Goal: Task Accomplishment & Management: Manage account settings

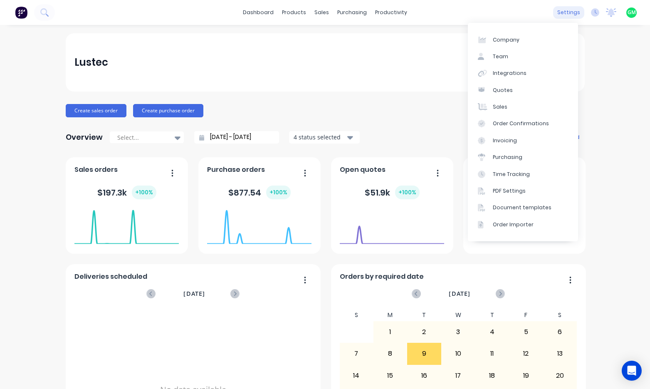
drag, startPoint x: 569, startPoint y: 11, endPoint x: 565, endPoint y: 12, distance: 4.9
click at [569, 11] on div "settings" at bounding box center [568, 12] width 31 height 12
click at [513, 167] on link "Time Tracking" at bounding box center [523, 173] width 110 height 17
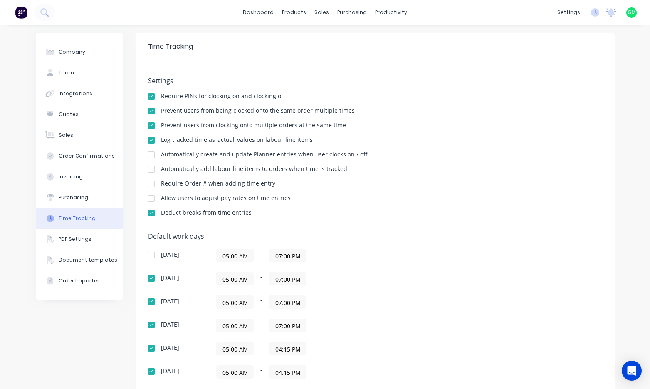
click at [368, 123] on div "Prevent users from clocking onto multiple orders at the same time" at bounding box center [375, 126] width 454 height 8
drag, startPoint x: 345, startPoint y: 113, endPoint x: 315, endPoint y: 109, distance: 30.3
click at [315, 109] on div "Prevent users from being clocked onto the same order multiple times" at bounding box center [258, 111] width 194 height 6
drag, startPoint x: 315, startPoint y: 109, endPoint x: 372, endPoint y: 117, distance: 57.5
click at [390, 117] on div "Settings Require PINs for clocking on and clocking off Prevent users from being…" at bounding box center [375, 150] width 454 height 147
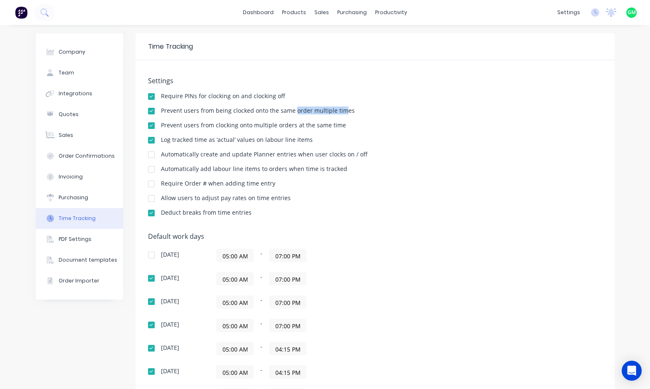
drag, startPoint x: 290, startPoint y: 112, endPoint x: 337, endPoint y: 107, distance: 46.8
click at [337, 108] on div "Prevent users from being clocked onto the same order multiple times" at bounding box center [258, 111] width 194 height 6
drag, startPoint x: 337, startPoint y: 107, endPoint x: 345, endPoint y: 113, distance: 10.7
click at [345, 113] on div "Prevent users from being clocked onto the same order multiple times" at bounding box center [375, 112] width 454 height 8
click at [486, 94] on div "Require PINs for clocking on and clocking off" at bounding box center [375, 97] width 454 height 8
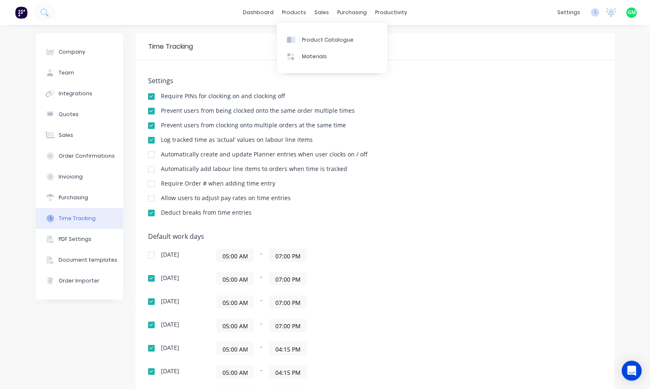
click at [478, 112] on div "Prevent users from being clocked onto the same order multiple times" at bounding box center [375, 112] width 454 height 8
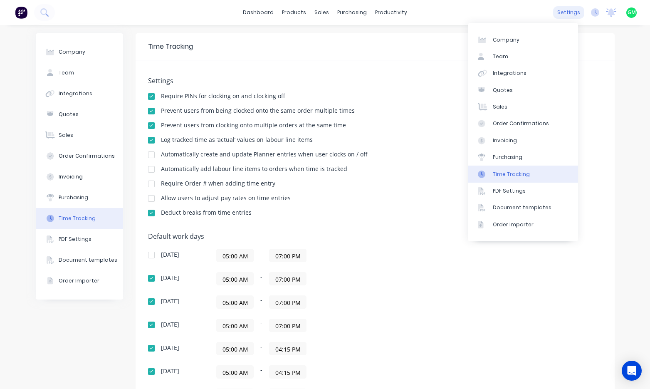
click at [566, 11] on div "settings" at bounding box center [568, 12] width 31 height 12
click at [394, 114] on div "Prevent users from being clocked onto the same order multiple times" at bounding box center [375, 112] width 454 height 8
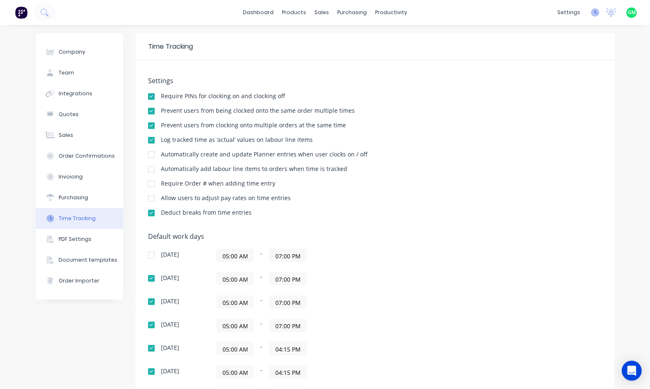
click at [594, 13] on icon at bounding box center [595, 12] width 2 height 4
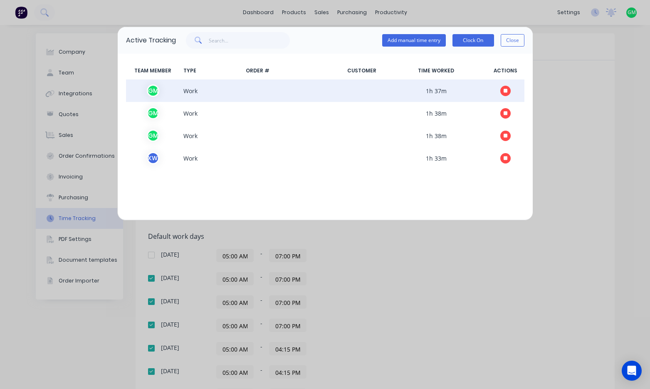
click at [507, 91] on icon "button" at bounding box center [505, 91] width 4 height 4
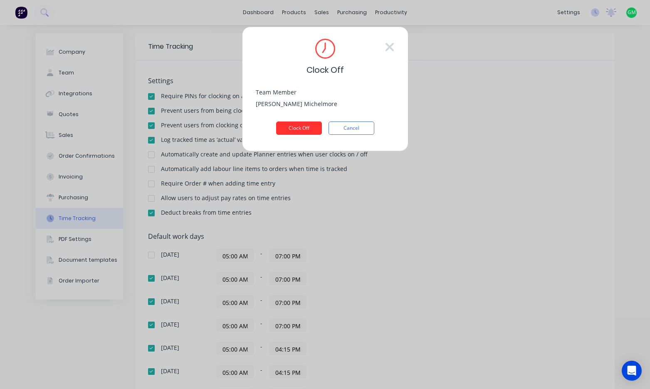
click at [299, 126] on button "Clock Off" at bounding box center [299, 127] width 46 height 13
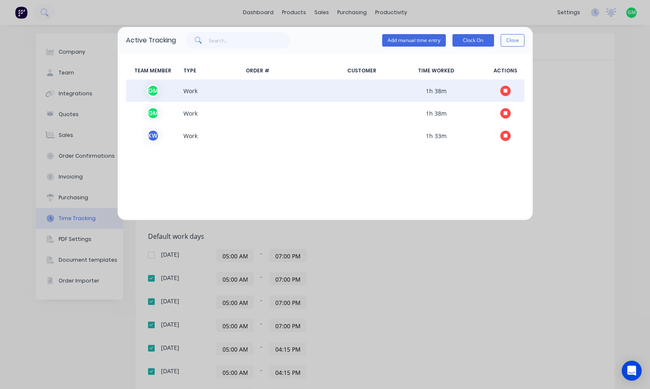
click at [504, 91] on icon "button" at bounding box center [505, 91] width 4 height 4
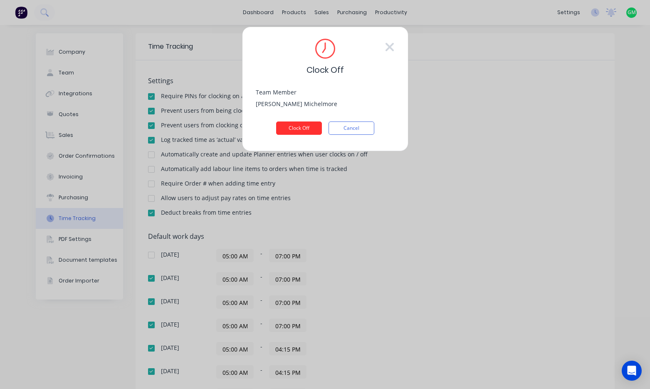
click at [303, 127] on button "Clock Off" at bounding box center [299, 127] width 46 height 13
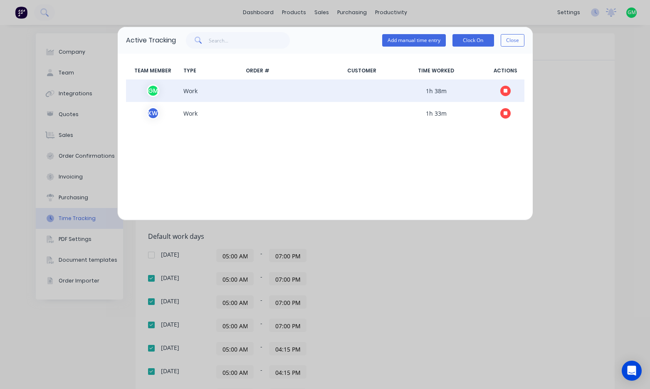
click at [502, 93] on button "button" at bounding box center [505, 91] width 10 height 10
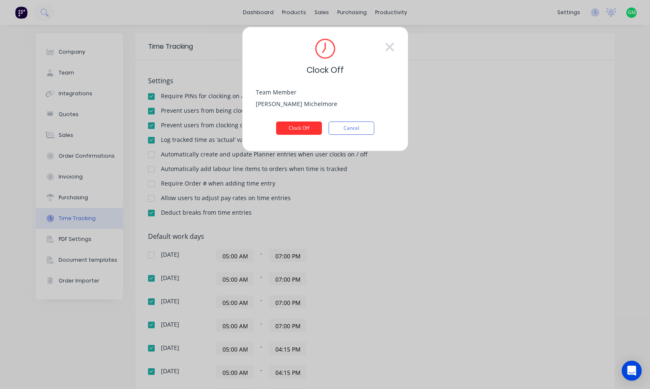
click at [306, 123] on button "Clock Off" at bounding box center [299, 127] width 46 height 13
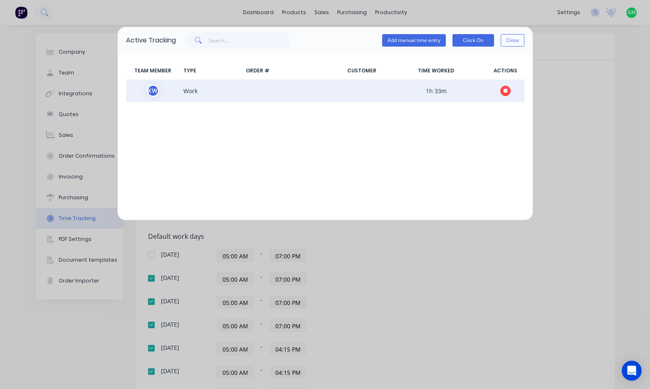
click at [505, 91] on icon "button" at bounding box center [505, 91] width 4 height 4
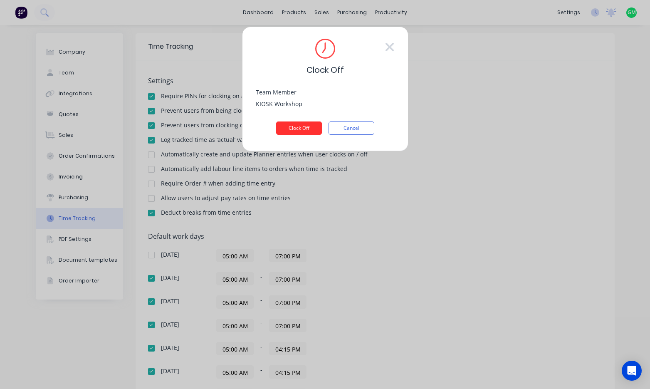
click at [306, 128] on button "Clock Off" at bounding box center [299, 127] width 46 height 13
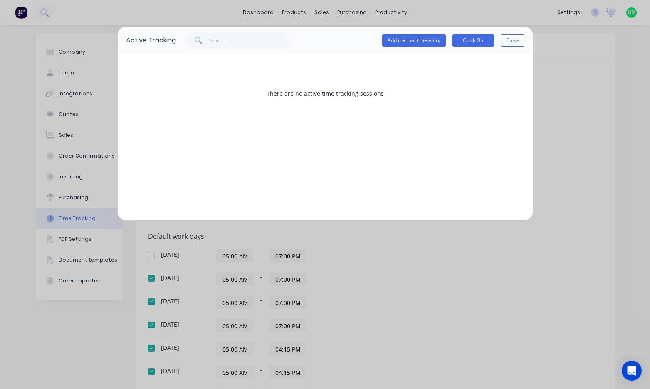
click at [589, 125] on div "Active Tracking Add manual time entry Clock On Close There are no active time t…" at bounding box center [325, 194] width 650 height 389
drag, startPoint x: 516, startPoint y: 44, endPoint x: 515, endPoint y: 50, distance: 5.8
click at [515, 45] on button "Close" at bounding box center [512, 40] width 24 height 12
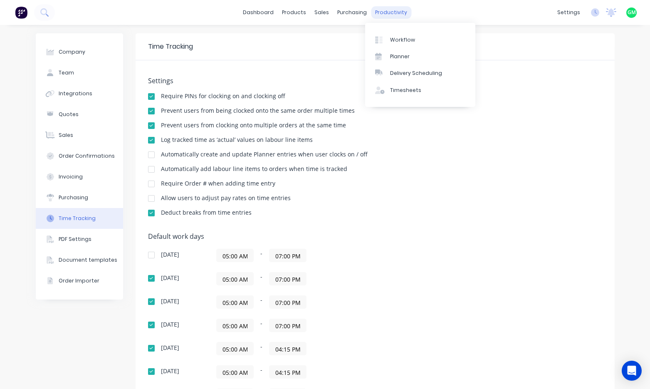
click at [387, 11] on div "productivity" at bounding box center [391, 12] width 40 height 12
click at [404, 39] on div "Workflow" at bounding box center [402, 39] width 25 height 7
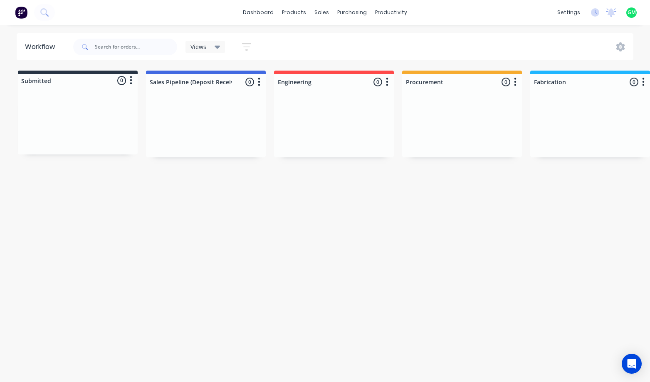
drag, startPoint x: 392, startPoint y: 217, endPoint x: 385, endPoint y: 213, distance: 7.8
click at [392, 217] on div "Workflow Views Save new view None (Default) edit Show/Hide statuses Show line i…" at bounding box center [325, 199] width 650 height 332
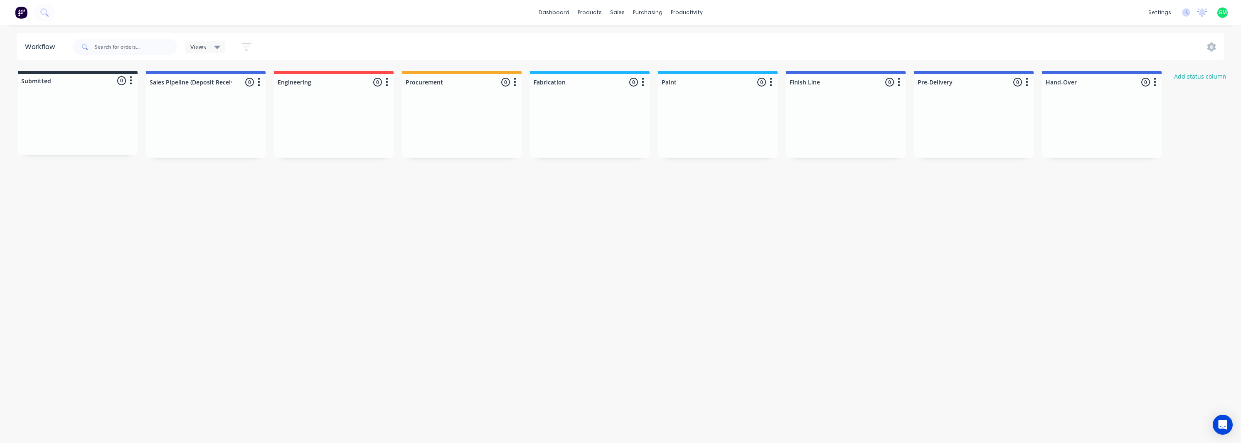
drag, startPoint x: 430, startPoint y: 254, endPoint x: 426, endPoint y: 253, distance: 4.2
click at [429, 253] on div "Workflow Views Save new view None (Default) edit Show/Hide statuses Show line i…" at bounding box center [620, 229] width 1241 height 393
click at [457, 300] on div "Workflow Views Save new view None (Default) edit Show/Hide statuses Show line i…" at bounding box center [620, 229] width 1241 height 393
drag, startPoint x: 853, startPoint y: 307, endPoint x: 846, endPoint y: 288, distance: 20.4
click at [649, 305] on div "Workflow Views Save new view None (Default) edit Show/Hide statuses Show line i…" at bounding box center [620, 229] width 1241 height 393
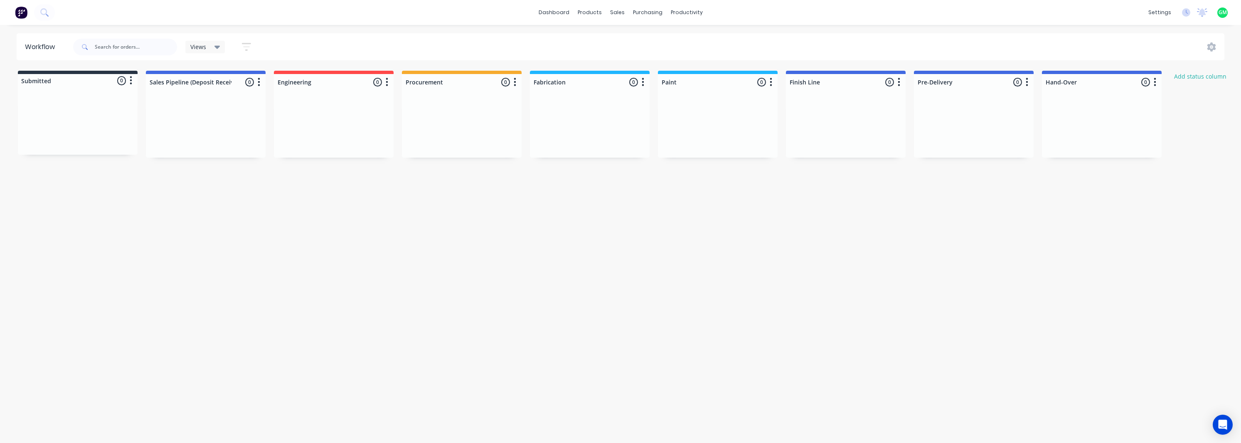
drag, startPoint x: 996, startPoint y: 260, endPoint x: 1176, endPoint y: 45, distance: 280.3
click at [649, 254] on div "Workflow Views Save new view None (Default) edit Show/Hide statuses Show line i…" at bounding box center [620, 229] width 1241 height 393
click at [616, 15] on div "sales" at bounding box center [617, 12] width 23 height 12
click at [649, 42] on div "Sales Orders" at bounding box center [648, 39] width 34 height 7
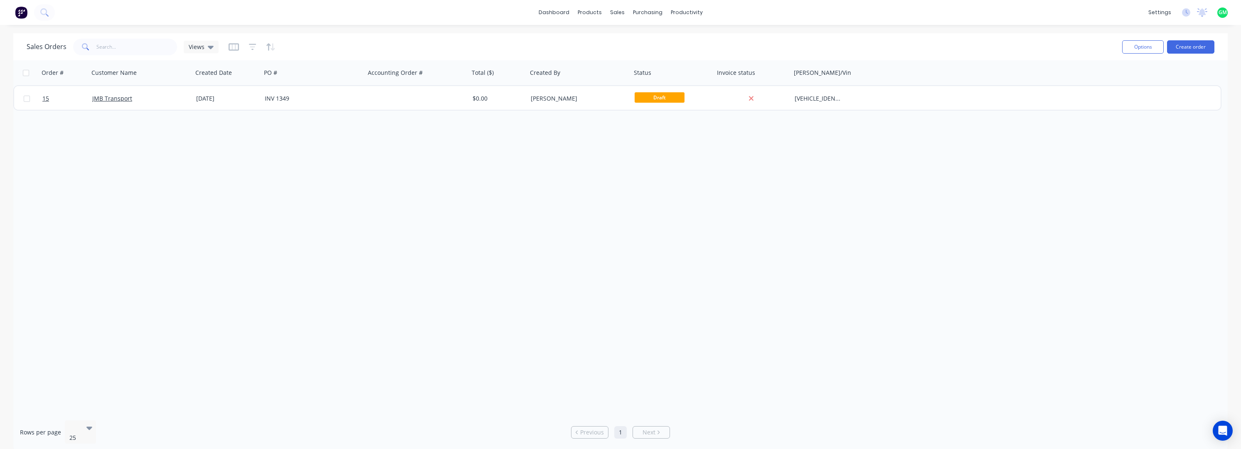
drag, startPoint x: 750, startPoint y: 290, endPoint x: 803, endPoint y: 141, distance: 158.3
click at [649, 290] on div "Order # Customer Name Created Date PO # Accounting Order # Total ($) Created By…" at bounding box center [620, 236] width 1214 height 353
click at [229, 44] on icon "button" at bounding box center [234, 46] width 10 height 7
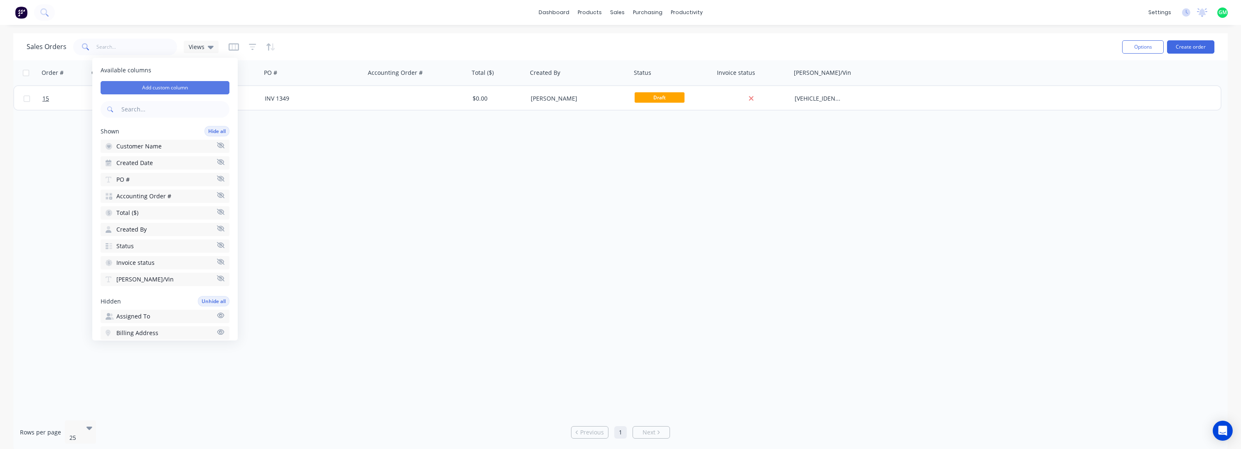
click at [183, 86] on button "Add custom column" at bounding box center [165, 87] width 129 height 13
drag, startPoint x: 312, startPoint y: 74, endPoint x: 320, endPoint y: 66, distance: 10.6
click at [314, 74] on input at bounding box center [306, 69] width 135 height 12
click at [246, 70] on input "Job No." at bounding box center [306, 69] width 135 height 12
type input "Job No."
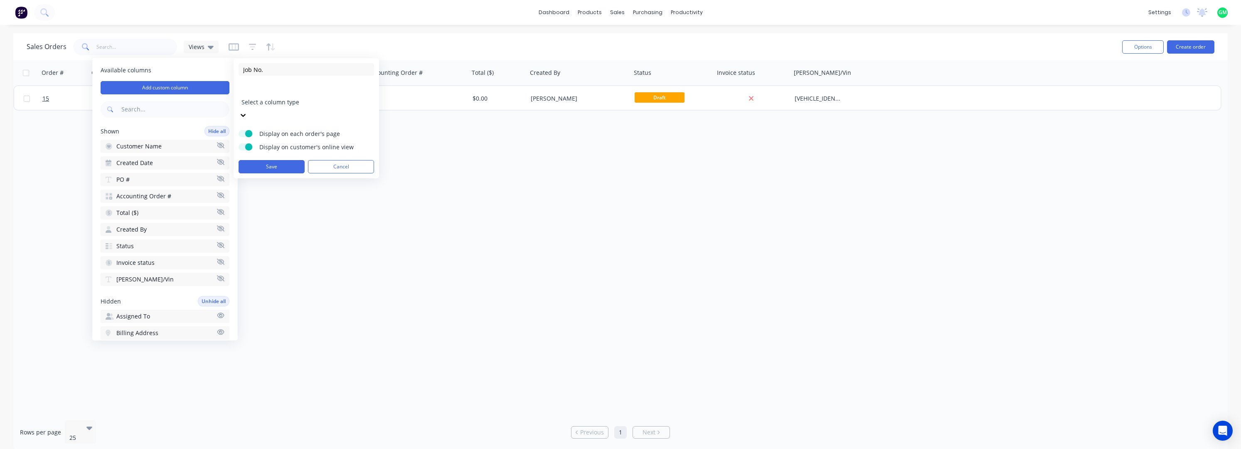
click at [322, 89] on div at bounding box center [301, 91] width 120 height 10
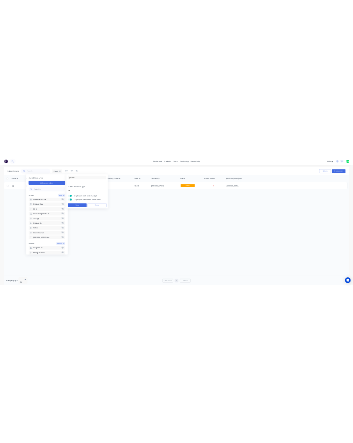
scroll to position [48, 0]
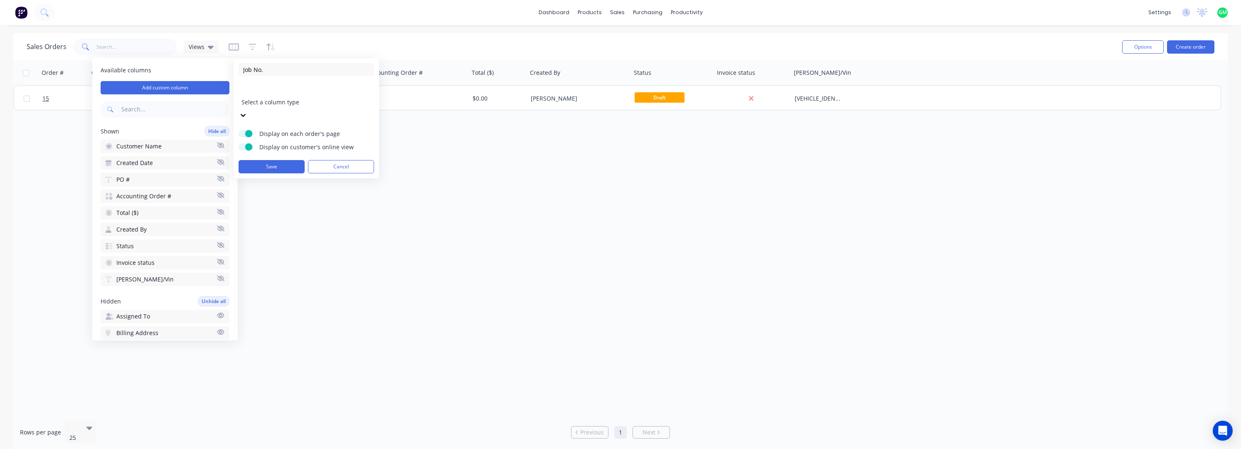
click at [256, 143] on div "Display on customer's online view" at bounding box center [306, 147] width 135 height 8
click at [246, 143] on span at bounding box center [248, 146] width 7 height 7
click at [239, 143] on input "Display on customer's online view" at bounding box center [239, 143] width 0 height 0
click at [262, 160] on button "Save" at bounding box center [272, 166] width 66 height 13
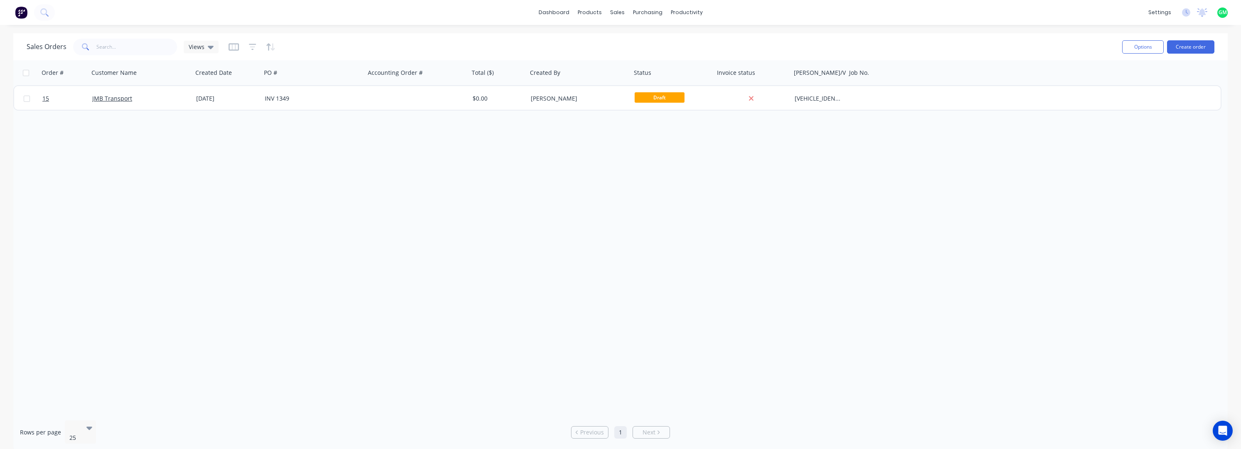
click at [320, 248] on div "Order # Customer Name Created Date PO # Accounting Order # Total ($) Created By…" at bounding box center [620, 236] width 1214 height 353
click at [649, 79] on div "Job No." at bounding box center [871, 72] width 51 height 25
drag, startPoint x: 866, startPoint y: 79, endPoint x: 874, endPoint y: 84, distance: 9.6
click at [649, 114] on div "Order # Customer Name Created Date PO # Accounting Order # Total ($) Created By…" at bounding box center [620, 236] width 1214 height 353
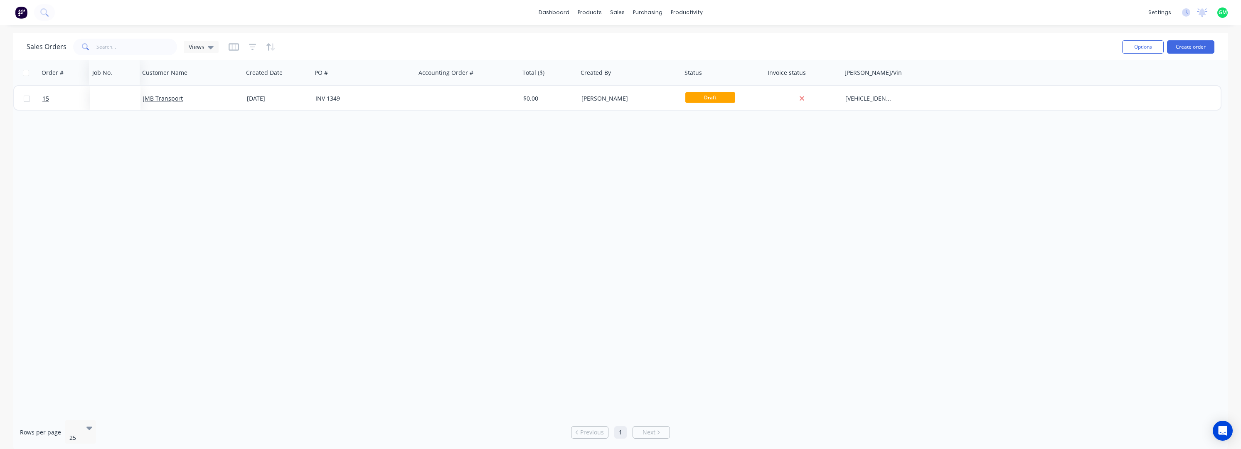
drag, startPoint x: 860, startPoint y: 69, endPoint x: 102, endPoint y: 63, distance: 758.5
click at [103, 60] on div "Sales Orders Views Options Create order Order # Customer Name Created Date PO #…" at bounding box center [620, 242] width 1214 height 418
drag, startPoint x: 145, startPoint y: 252, endPoint x: 119, endPoint y: 176, distance: 81.0
click at [143, 251] on div "Order # Job No. Customer Name Created Date PO # Accounting Order # Total ($) Cr…" at bounding box center [620, 236] width 1214 height 353
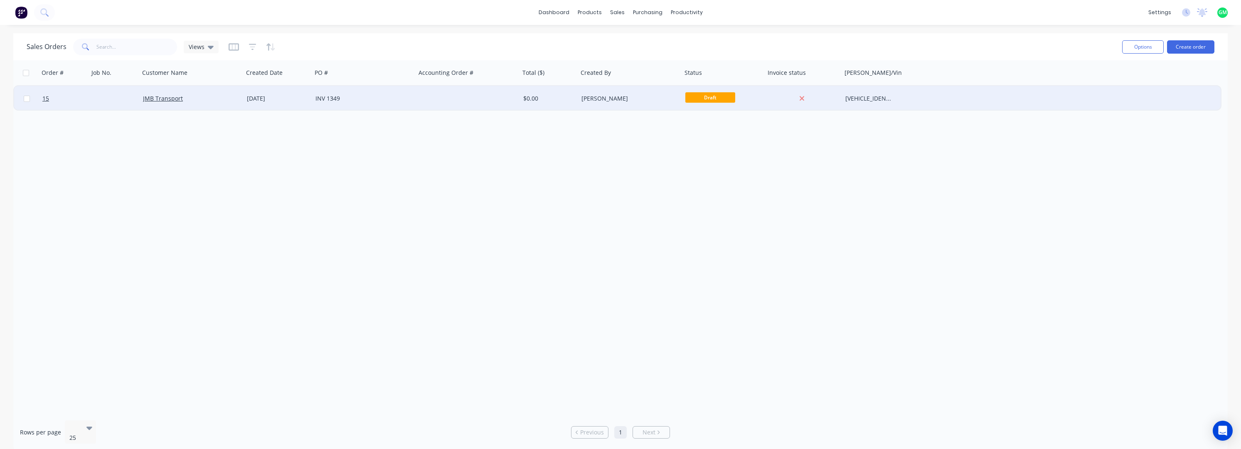
click at [111, 96] on div at bounding box center [114, 98] width 51 height 25
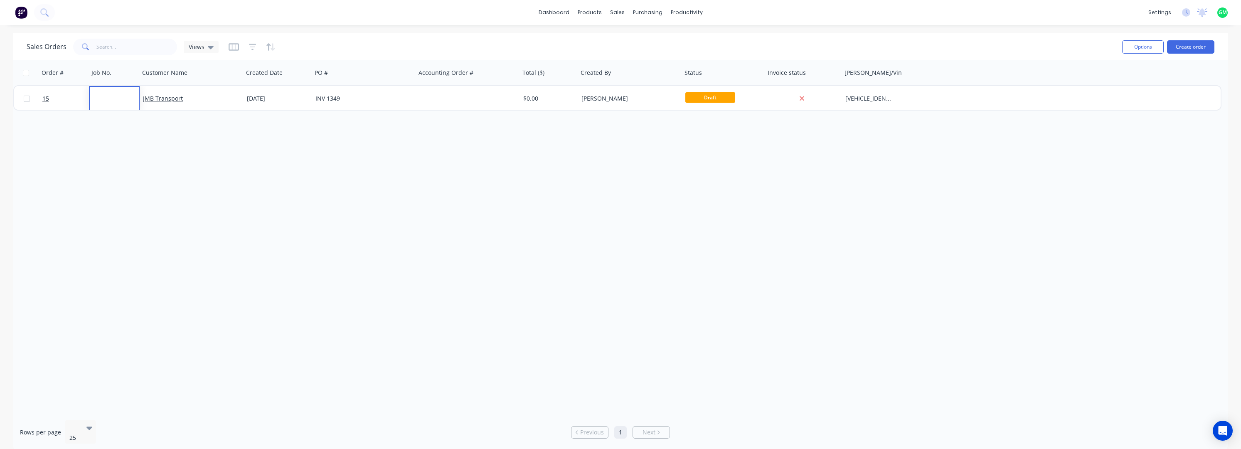
click at [592, 149] on div "Order # Job No. Customer Name Created Date PO # Accounting Order # Total ($) Cr…" at bounding box center [620, 236] width 1214 height 353
click at [209, 47] on icon at bounding box center [211, 47] width 6 height 3
click at [261, 97] on button "Save new view" at bounding box center [241, 100] width 111 height 12
click at [362, 81] on input "text" at bounding box center [376, 81] width 102 height 16
type input "1"
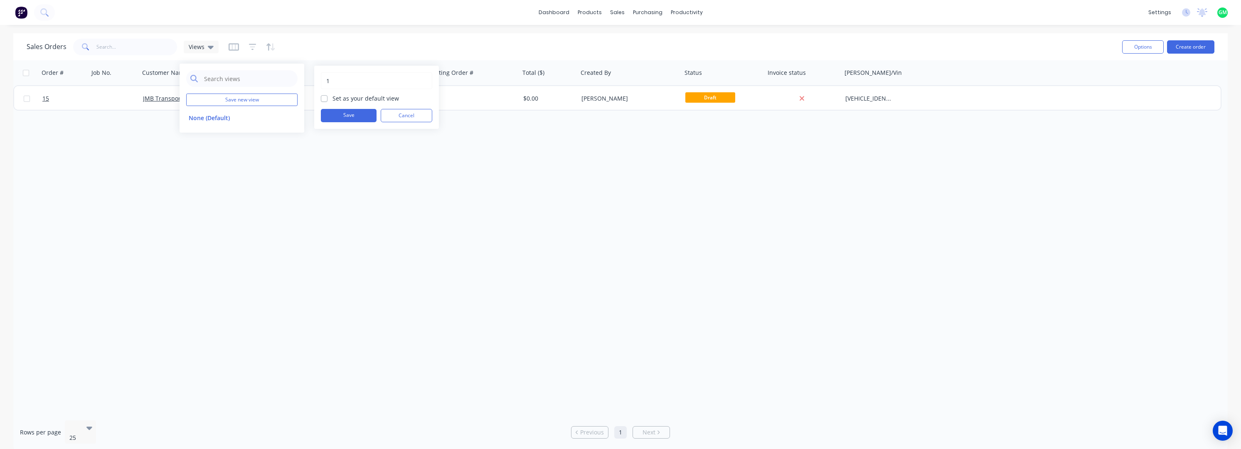
drag, startPoint x: 342, startPoint y: 100, endPoint x: 347, endPoint y: 104, distance: 7.1
click at [342, 100] on label "Set as your default view" at bounding box center [365, 98] width 66 height 9
click at [327, 100] on input "Set as your default view" at bounding box center [324, 98] width 7 height 8
checkbox input "true"
click at [356, 117] on button "Save" at bounding box center [349, 115] width 56 height 13
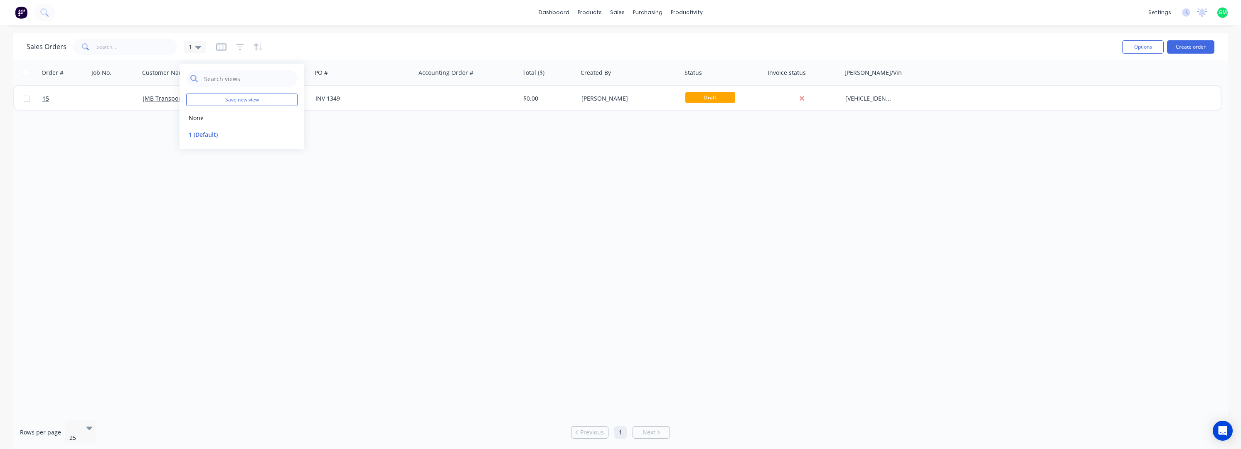
drag, startPoint x: 614, startPoint y: 367, endPoint x: 596, endPoint y: 344, distance: 28.9
click at [614, 364] on div "Order # Job No. Customer Name Created Date PO # Accounting Order # Total ($) Cr…" at bounding box center [620, 236] width 1214 height 353
click at [281, 255] on div "Order # Job No. Customer Name Created Date PO # Accounting Order # Total ($) Cr…" at bounding box center [620, 236] width 1214 height 353
click at [86, 71] on div "Order #" at bounding box center [63, 72] width 50 height 25
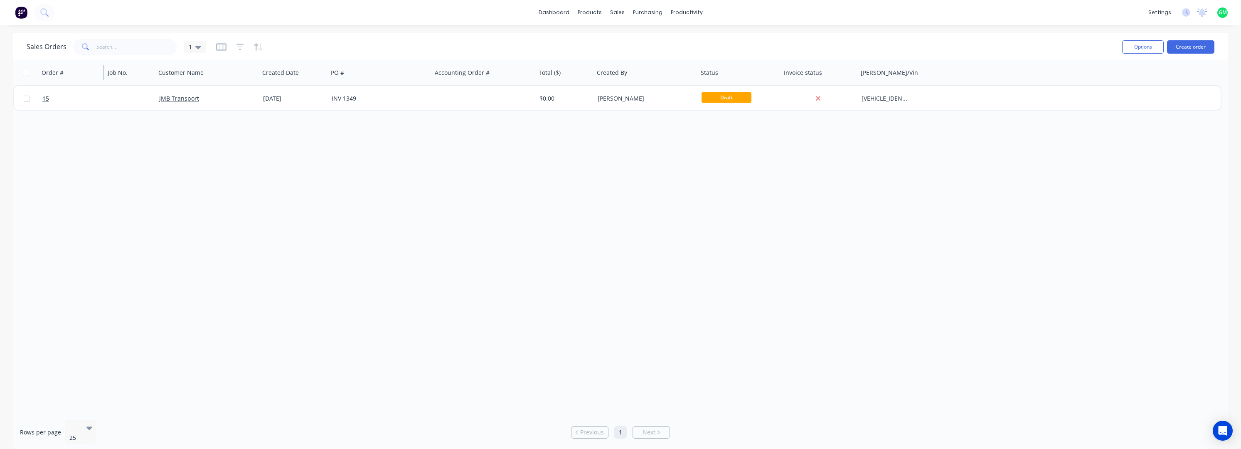
drag, startPoint x: 87, startPoint y: 71, endPoint x: 104, endPoint y: 76, distance: 17.4
click at [104, 76] on div at bounding box center [103, 72] width 1 height 15
drag, startPoint x: 150, startPoint y: 246, endPoint x: 142, endPoint y: 247, distance: 8.0
click at [151, 245] on div "Order # Job No. Customer Name Created Date PO # Accounting Order # Total ($) Cr…" at bounding box center [620, 236] width 1214 height 353
click at [285, 154] on div "Order # Job No. Customer Name Created Date PO # Accounting Order # Total ($) Cr…" at bounding box center [620, 236] width 1214 height 353
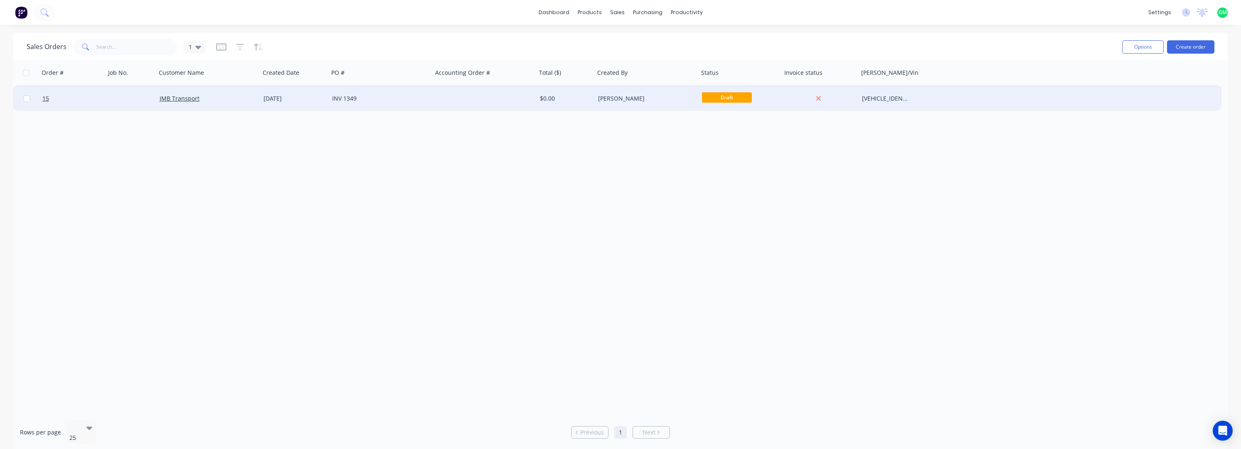
click at [130, 97] on div at bounding box center [131, 98] width 51 height 25
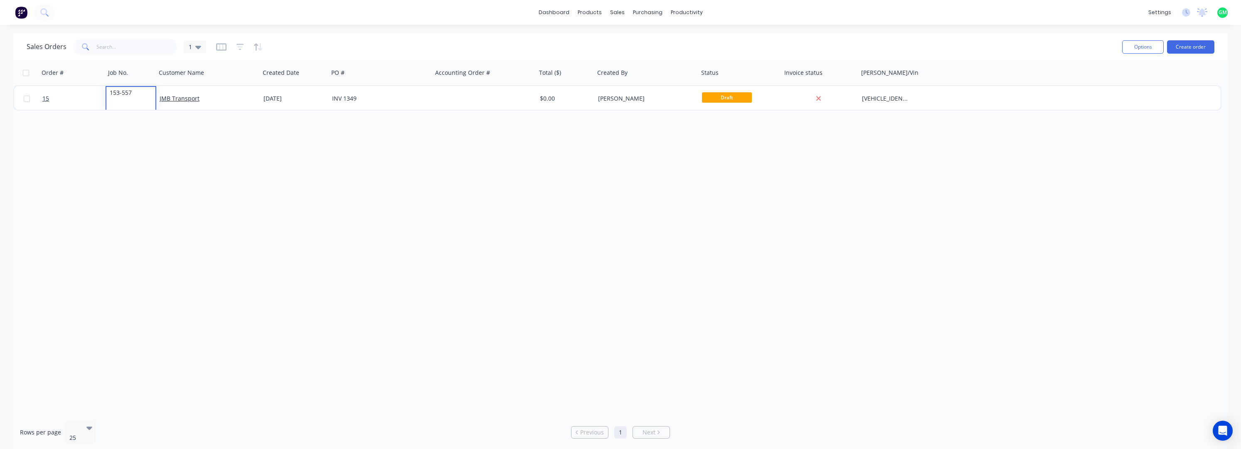
drag, startPoint x: 284, startPoint y: 229, endPoint x: 273, endPoint y: 217, distance: 16.5
click at [283, 227] on div "Order # Job No. Customer Name Created Date PO # Accounting Order # Total ($) Cr…" at bounding box center [620, 236] width 1214 height 353
drag, startPoint x: 191, startPoint y: 175, endPoint x: 170, endPoint y: 135, distance: 45.4
click at [189, 171] on div "Order # Job No. Customer Name Created Date PO # Accounting Order # Total ($) Cr…" at bounding box center [620, 236] width 1214 height 353
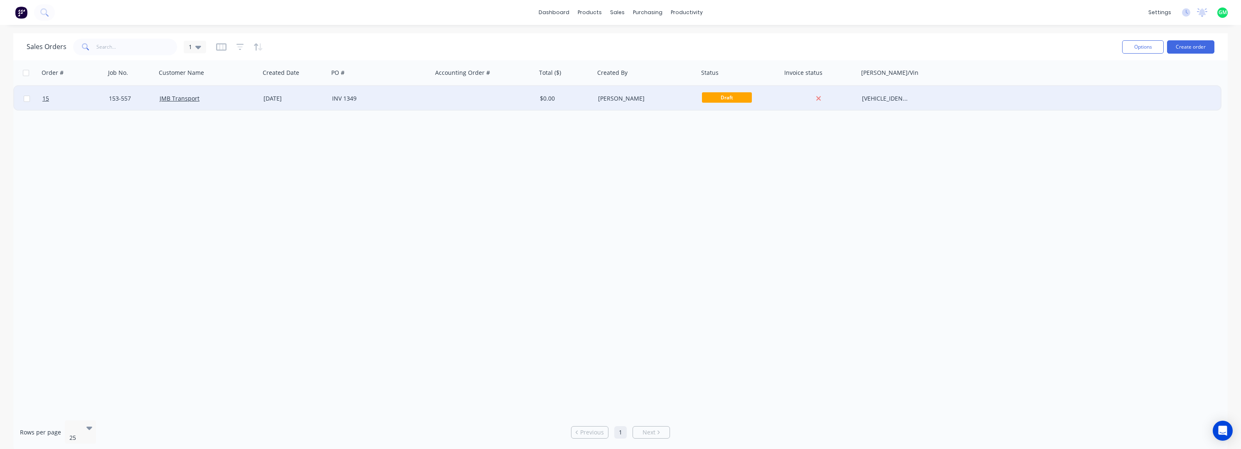
click at [227, 94] on div "JMB Transport" at bounding box center [206, 98] width 92 height 8
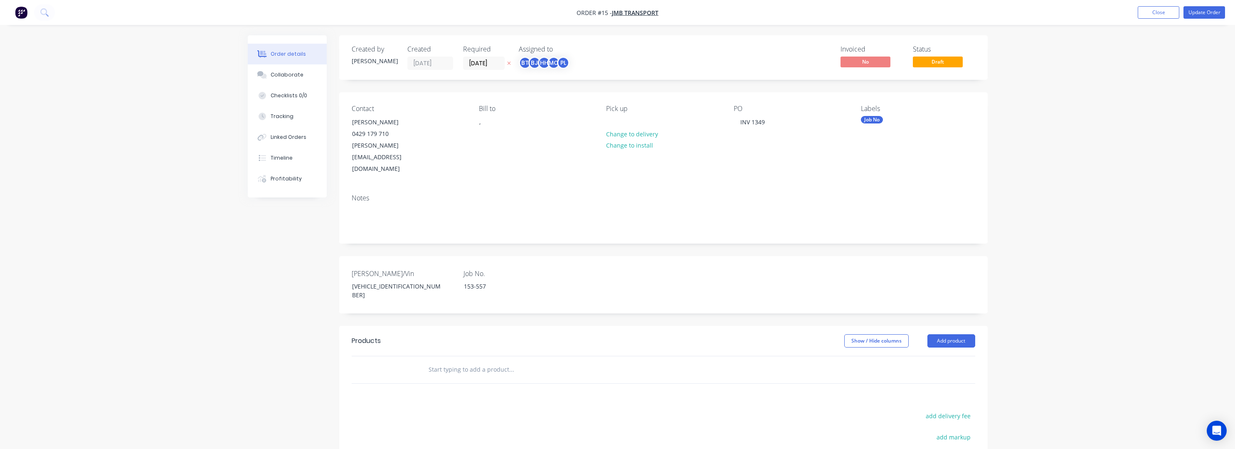
drag, startPoint x: 874, startPoint y: 119, endPoint x: 1091, endPoint y: 103, distance: 217.9
click at [649, 103] on div "Order details Collaborate Checklists 0/0 Tracking Linked Orders Timeline Profit…" at bounding box center [617, 298] width 1235 height 596
click at [649, 123] on div "Job No" at bounding box center [872, 119] width 22 height 7
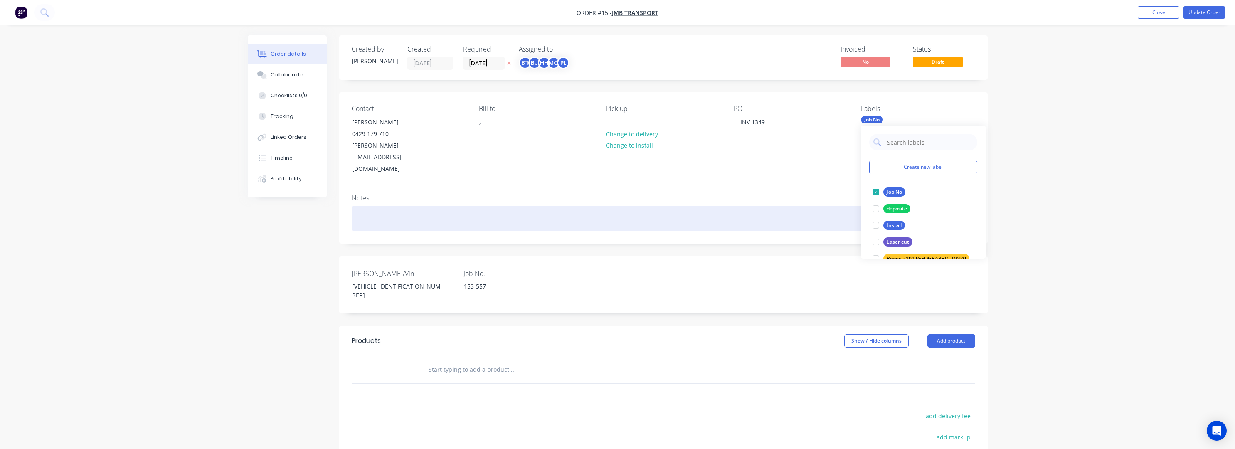
drag, startPoint x: 871, startPoint y: 118, endPoint x: 778, endPoint y: 175, distance: 109.3
click at [649, 206] on div at bounding box center [663, 218] width 623 height 25
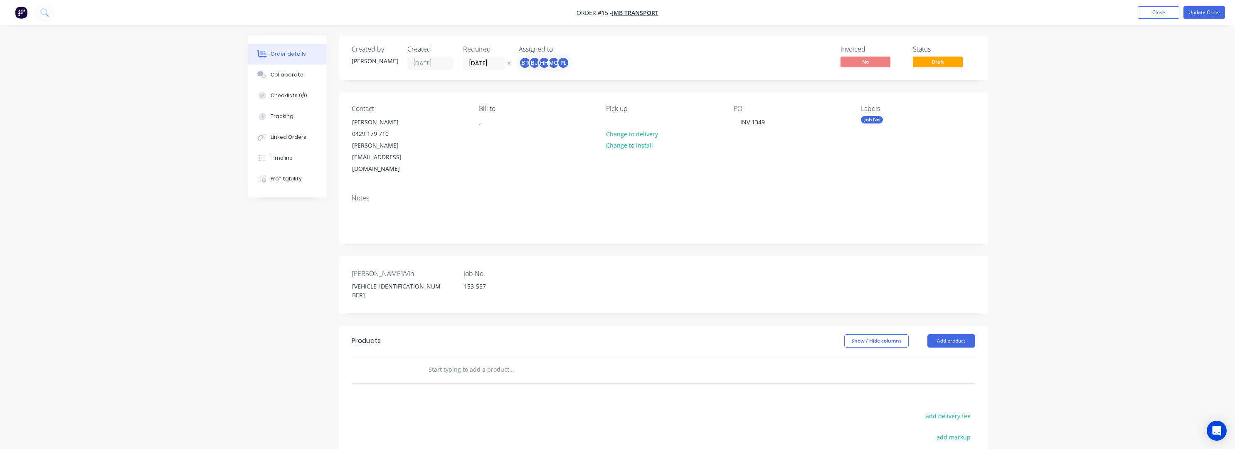
click at [649, 113] on div "Labels" at bounding box center [918, 109] width 114 height 8
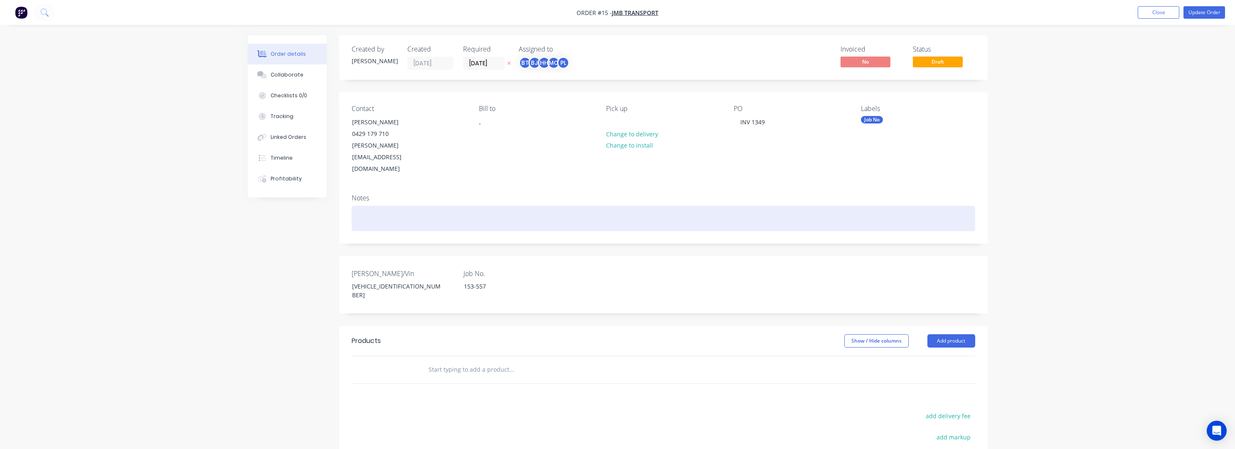
drag, startPoint x: 871, startPoint y: 127, endPoint x: 831, endPoint y: 187, distance: 72.3
click at [649, 206] on div at bounding box center [663, 218] width 623 height 25
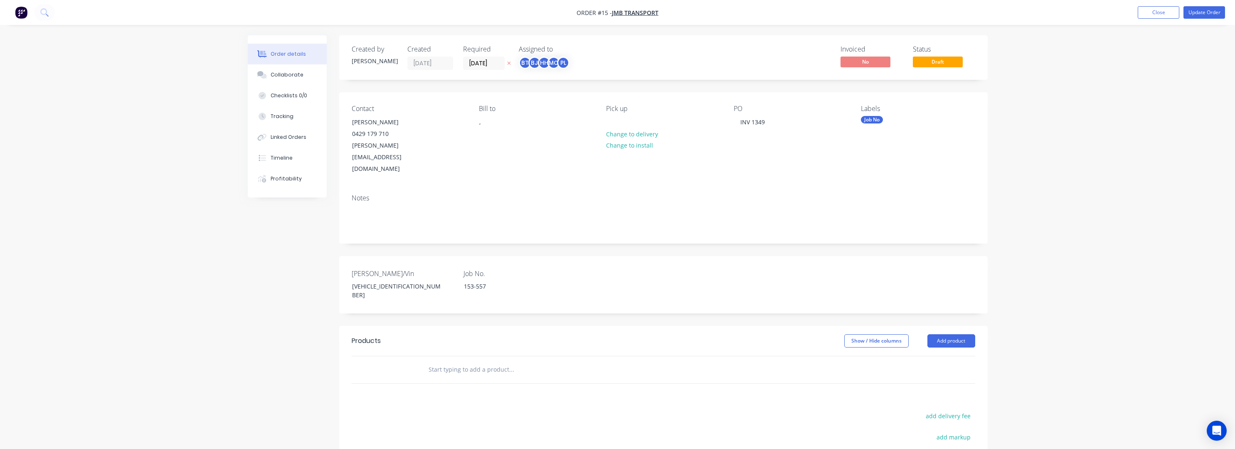
click at [649, 148] on div "Labels Job No" at bounding box center [918, 140] width 114 height 70
drag, startPoint x: 869, startPoint y: 121, endPoint x: 845, endPoint y: 161, distance: 47.3
click at [649, 161] on div "Contact [PERSON_NAME] [PHONE_NUMBER] [EMAIL_ADDRESS][DOMAIN_NAME] [PERSON_NAME]…" at bounding box center [663, 139] width 648 height 95
click at [649, 120] on div "Job No" at bounding box center [872, 119] width 22 height 7
click at [649, 194] on button "edit" at bounding box center [971, 192] width 11 height 9
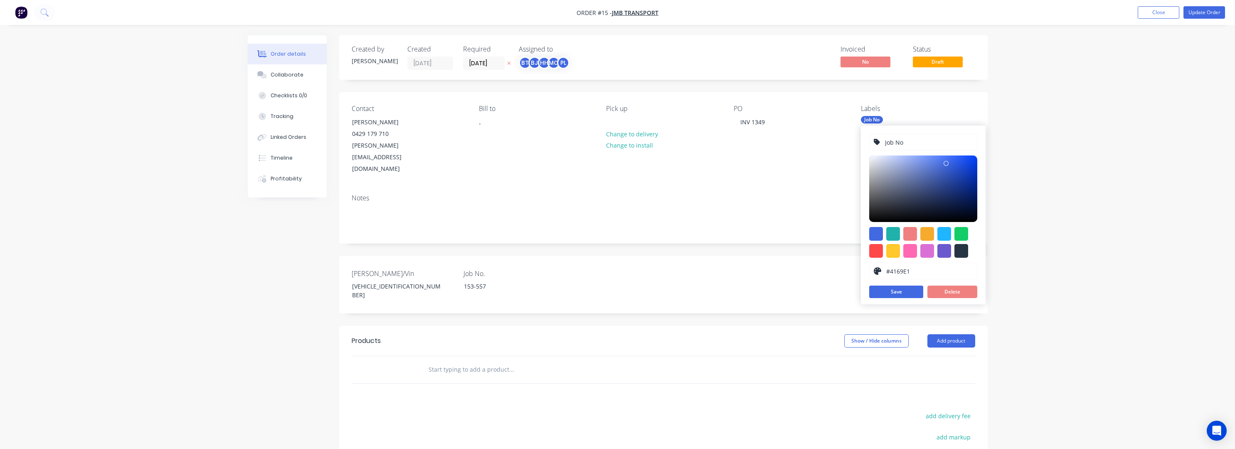
click at [649, 285] on div "Job No #4169E1 hex #4169E1 Save Delete" at bounding box center [923, 215] width 125 height 179
click at [649, 289] on button "Delete" at bounding box center [952, 292] width 50 height 12
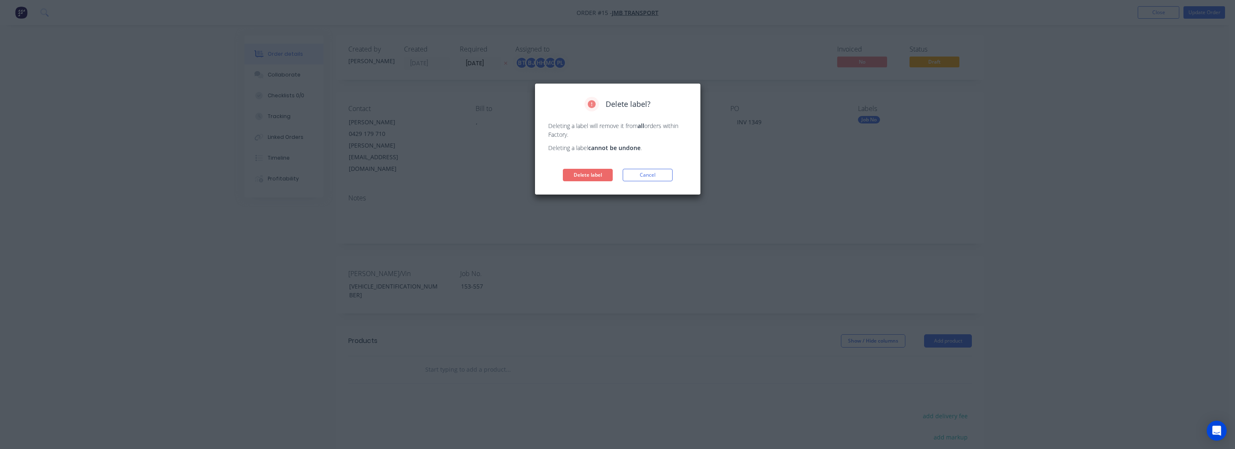
click at [593, 177] on button "Delete label" at bounding box center [588, 175] width 50 height 12
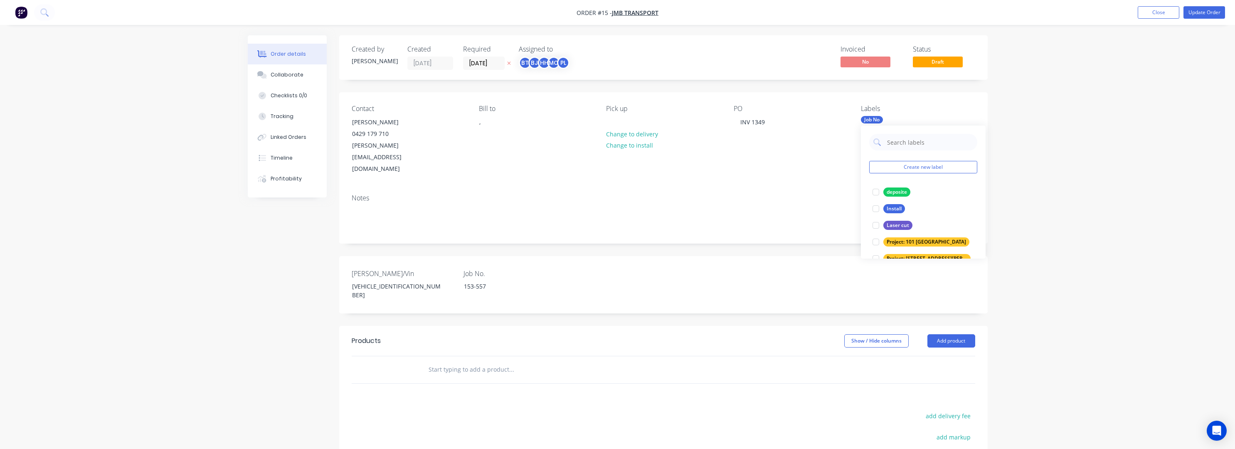
click at [649, 253] on div "Order details Collaborate Checklists 0/0 Tracking Linked Orders Timeline Profit…" at bounding box center [617, 298] width 1235 height 596
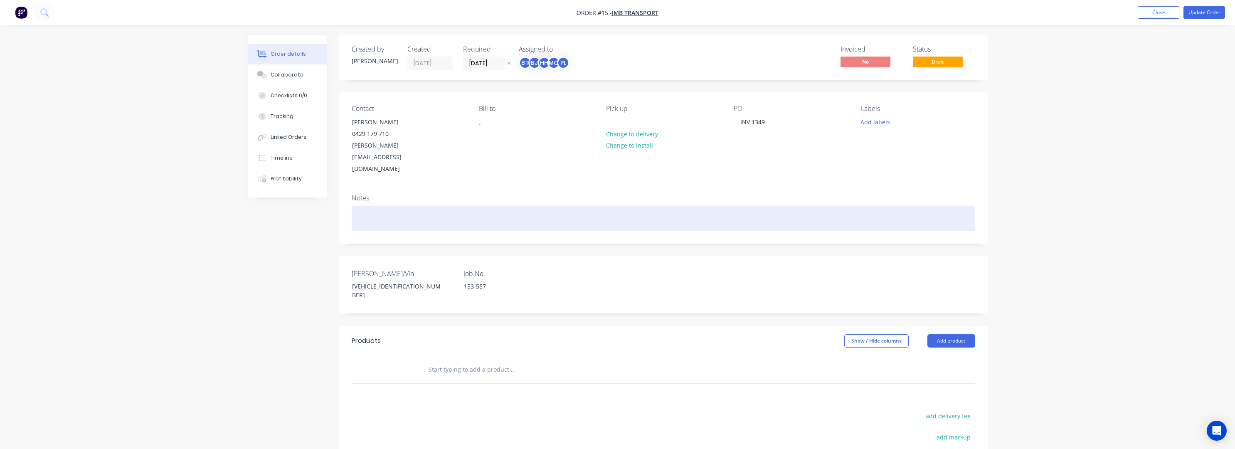
drag, startPoint x: 778, startPoint y: 192, endPoint x: 758, endPoint y: 181, distance: 22.5
click at [649, 206] on div at bounding box center [663, 218] width 623 height 25
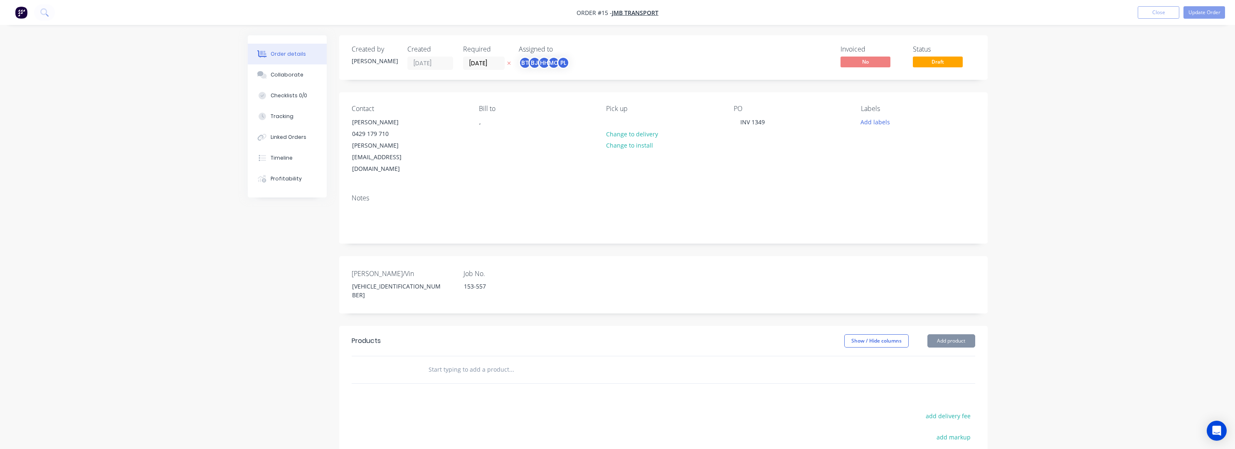
drag, startPoint x: 1148, startPoint y: 96, endPoint x: 1102, endPoint y: 66, distance: 55.0
click at [649, 94] on div "Order details Collaborate Checklists 0/0 Tracking Linked Orders Timeline Profit…" at bounding box center [617, 298] width 1235 height 596
